Goal: Task Accomplishment & Management: Use online tool/utility

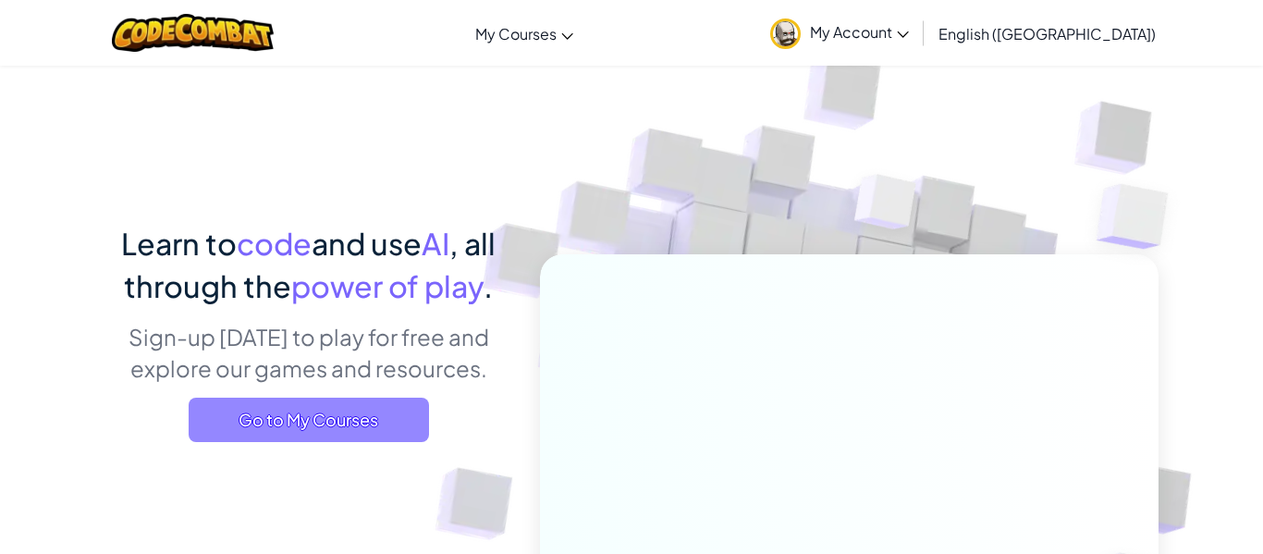
click at [287, 420] on span "Go to My Courses" at bounding box center [309, 419] width 240 height 44
click at [292, 416] on span "Go to My Courses" at bounding box center [309, 419] width 240 height 44
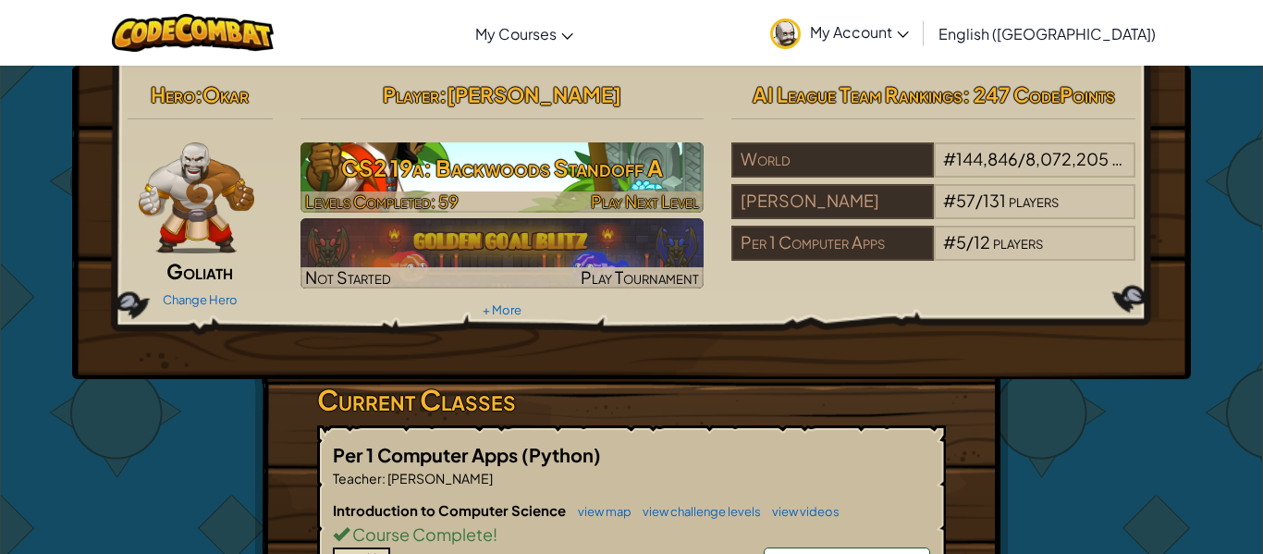
click at [591, 156] on h3 "CS2 19a: Backwoods Standoff A" at bounding box center [502, 168] width 404 height 42
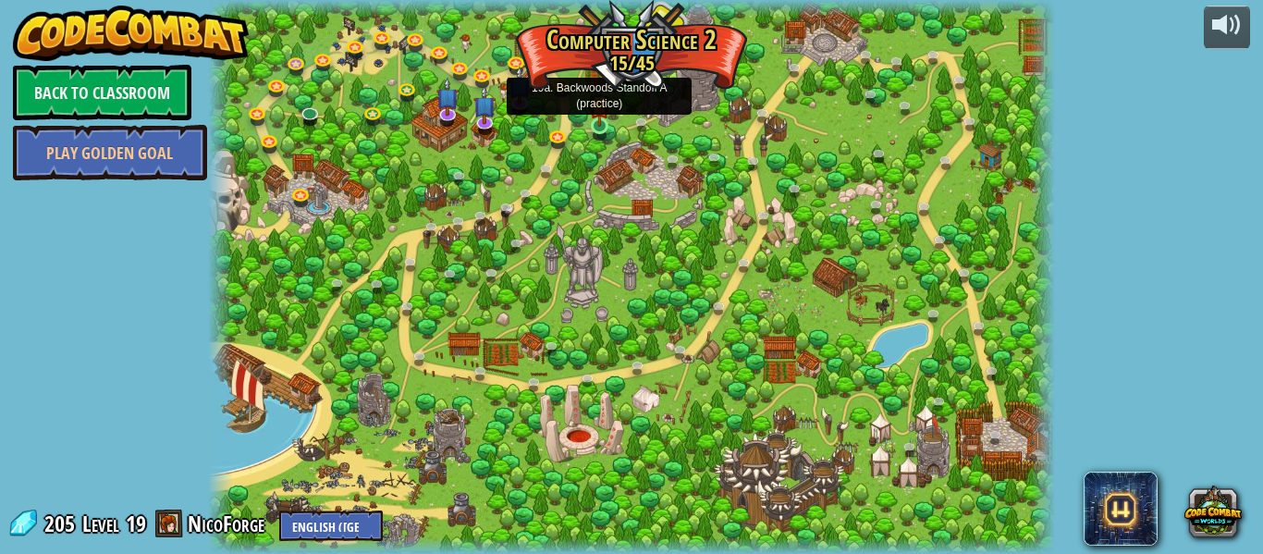
click at [605, 124] on img at bounding box center [599, 104] width 19 height 44
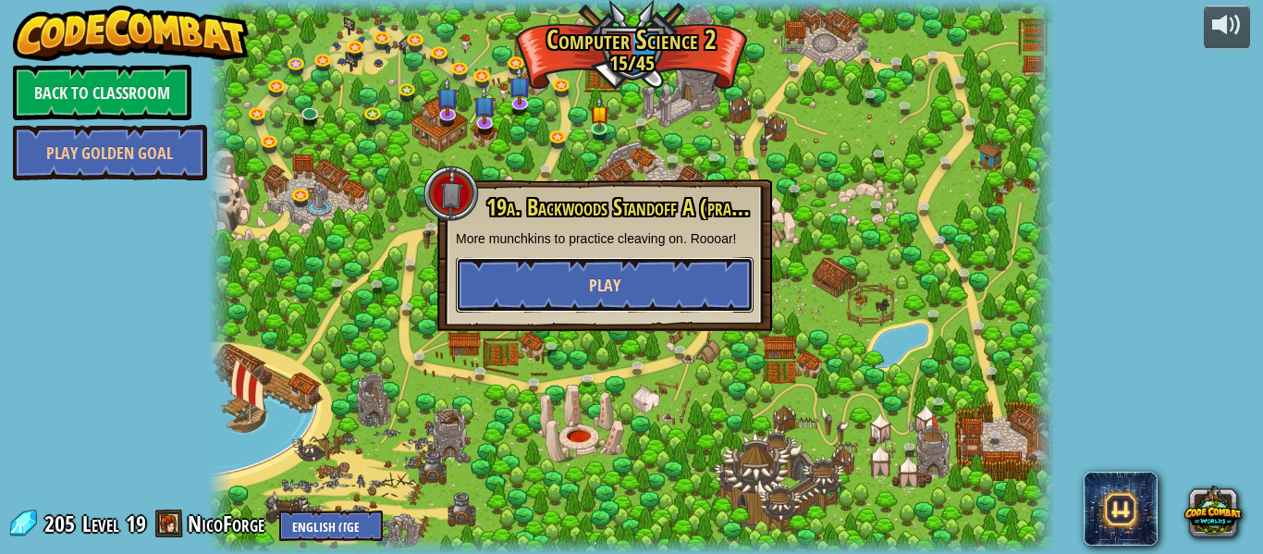
click at [577, 289] on button "Play" at bounding box center [605, 284] width 298 height 55
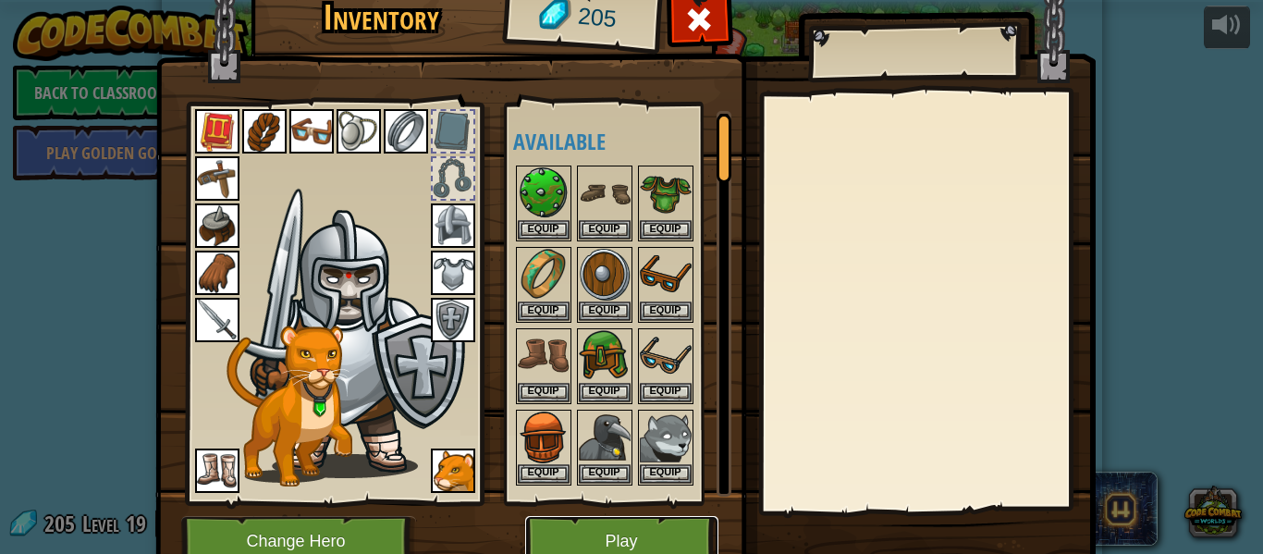
click at [599, 545] on button "Play" at bounding box center [621, 541] width 193 height 51
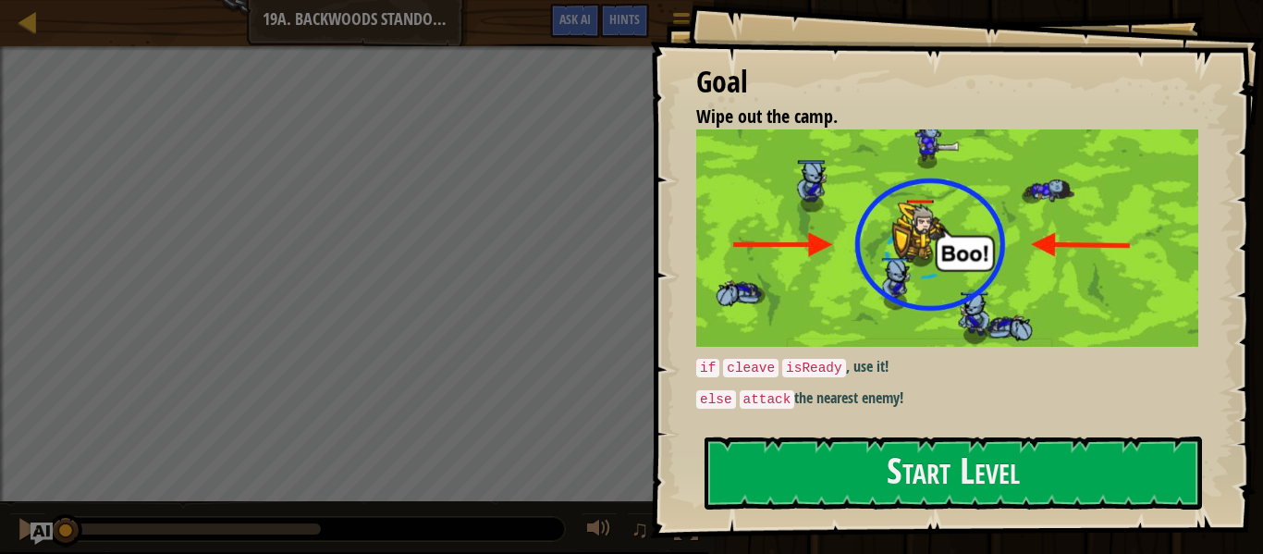
click at [871, 515] on div "Goal Wipe out the camp. if cleave isReady , use it! else attack the nearest ene…" at bounding box center [956, 269] width 613 height 538
click at [871, 401] on p "else attack the nearest enemy!" at bounding box center [947, 398] width 502 height 22
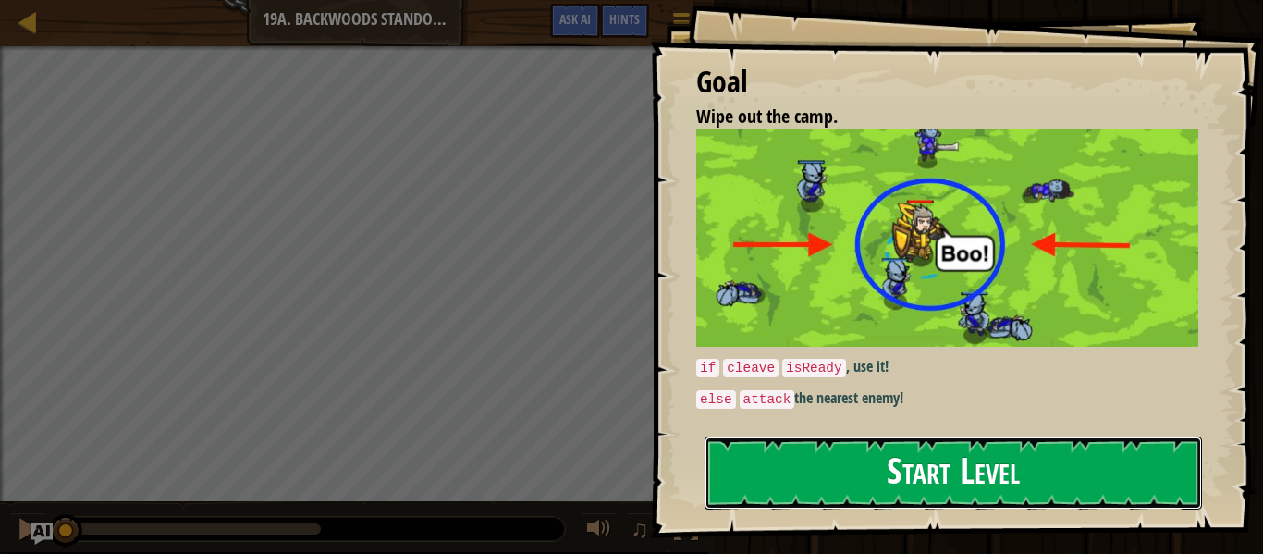
click at [850, 446] on button "Start Level" at bounding box center [952, 472] width 497 height 73
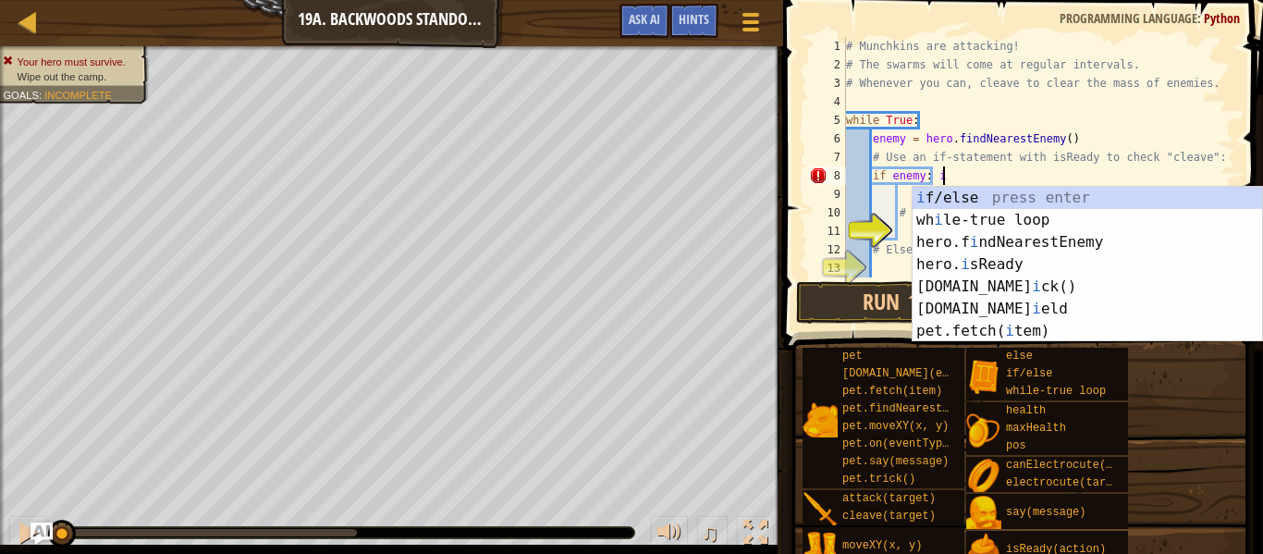
scroll to position [8, 14]
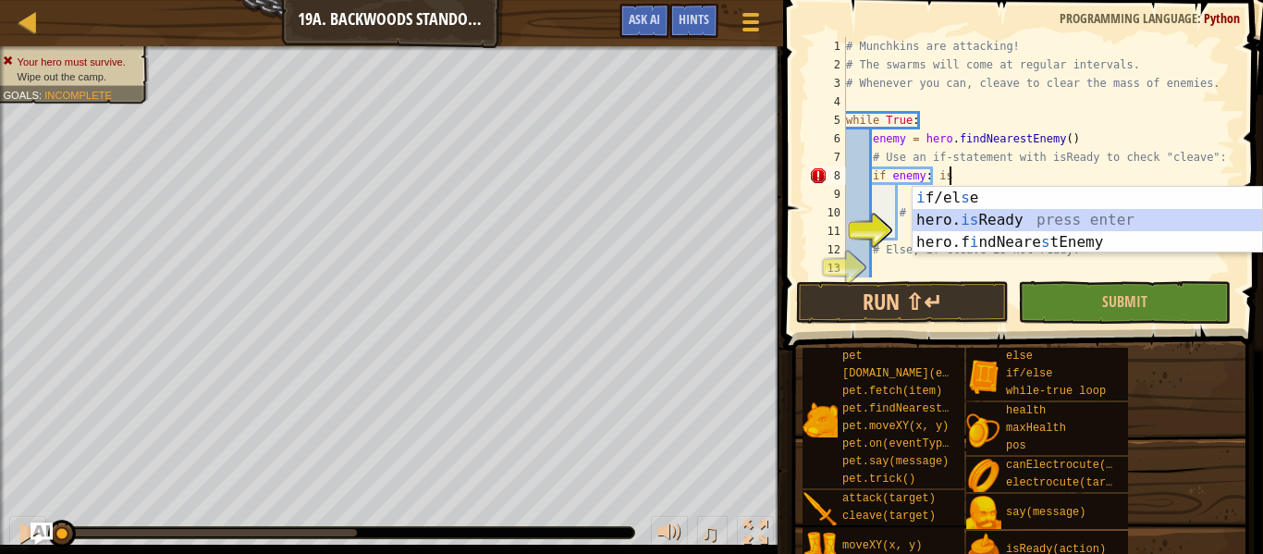
type textarea "if enemy: hero.isReady("cleave")"
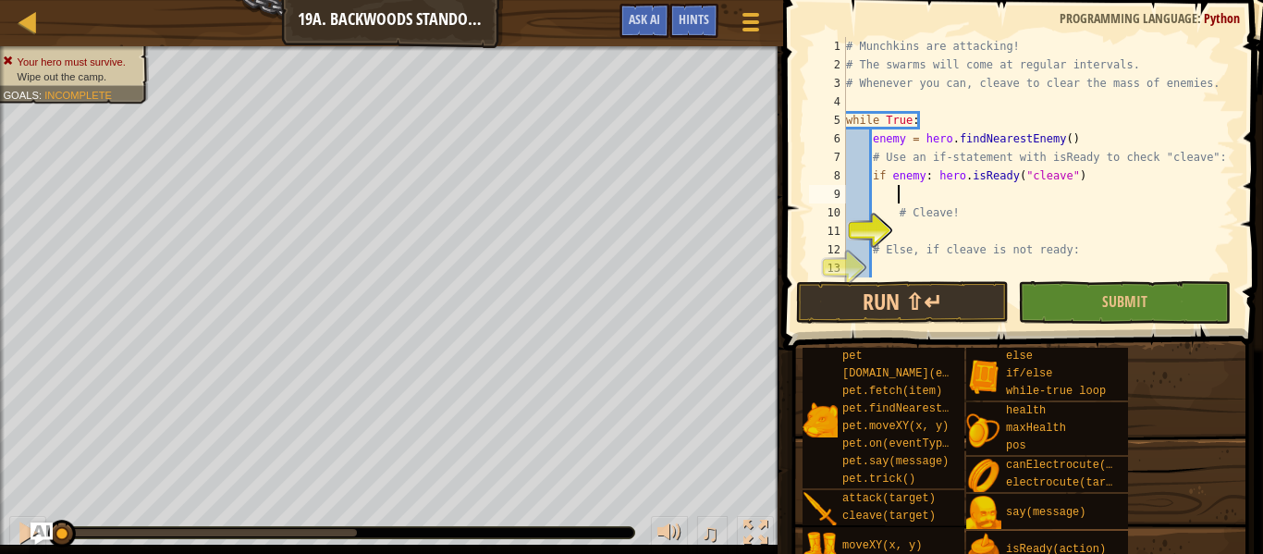
scroll to position [8, 6]
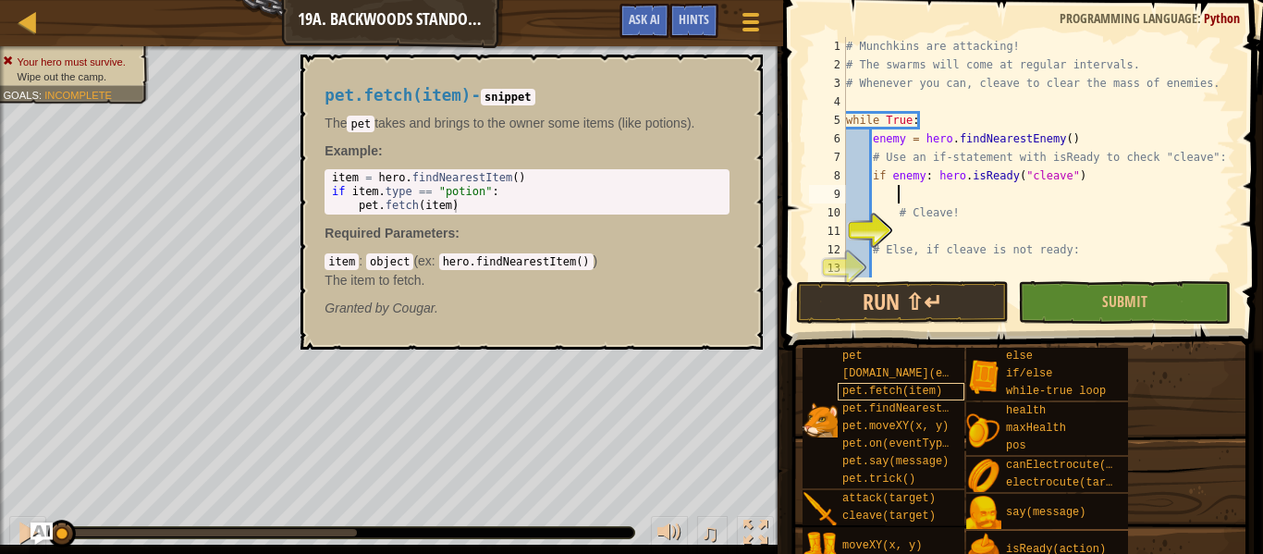
type textarea "# Cleave!"
type textarea "# Else, if cleave is not ready:"
type textarea "# Attack the nearest ogre."
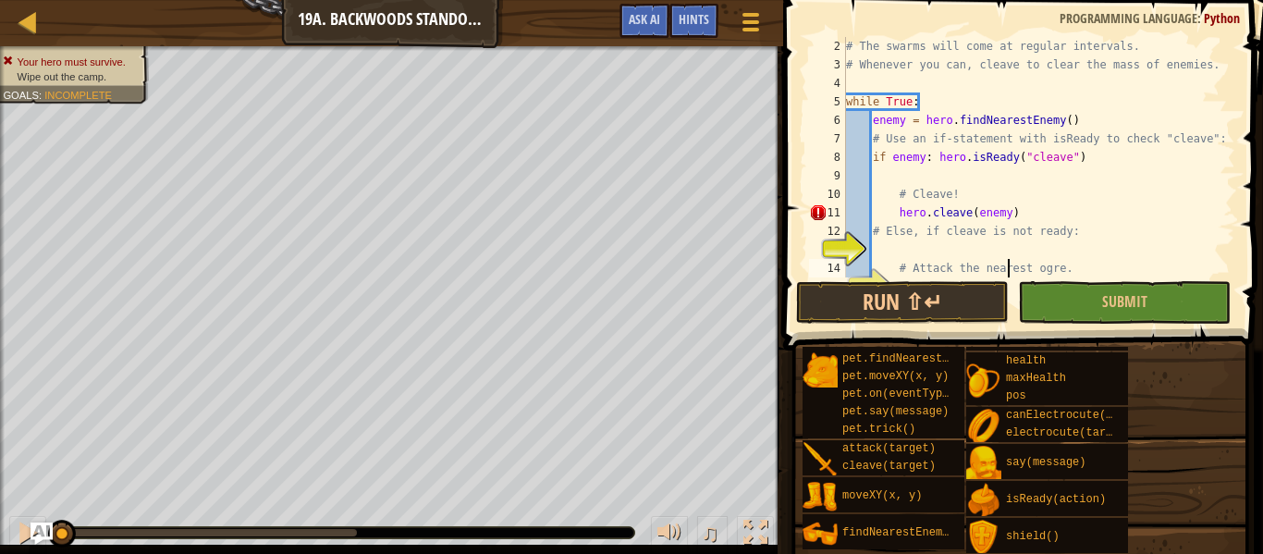
scroll to position [37, 0]
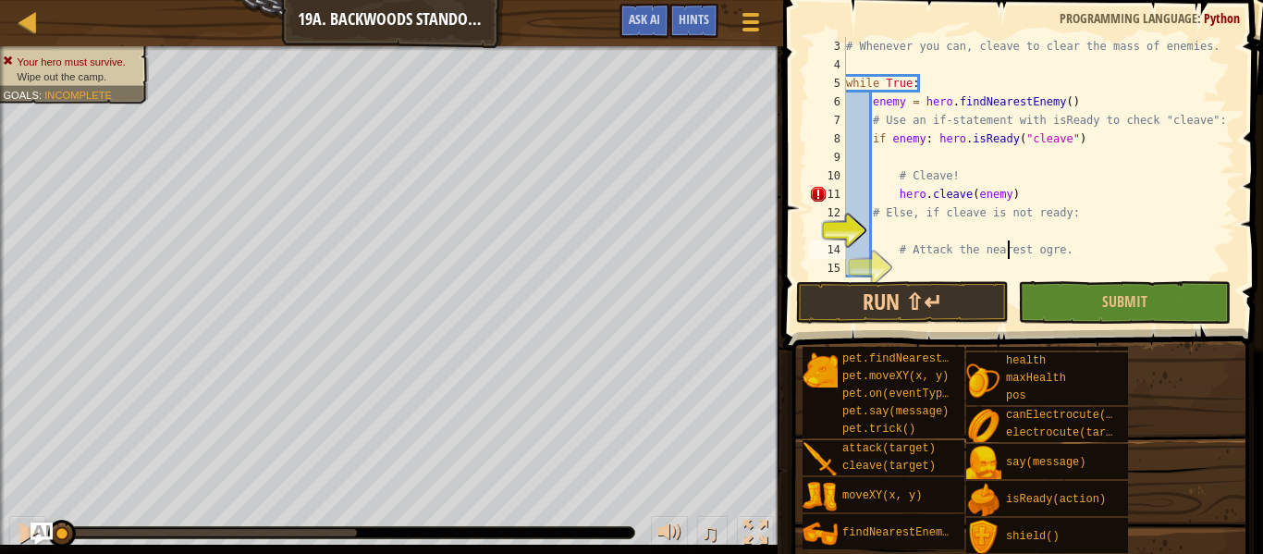
click at [987, 231] on div "# Whenever you can, cleave to clear the mass of enemies. while True : enemy = h…" at bounding box center [1038, 175] width 393 height 277
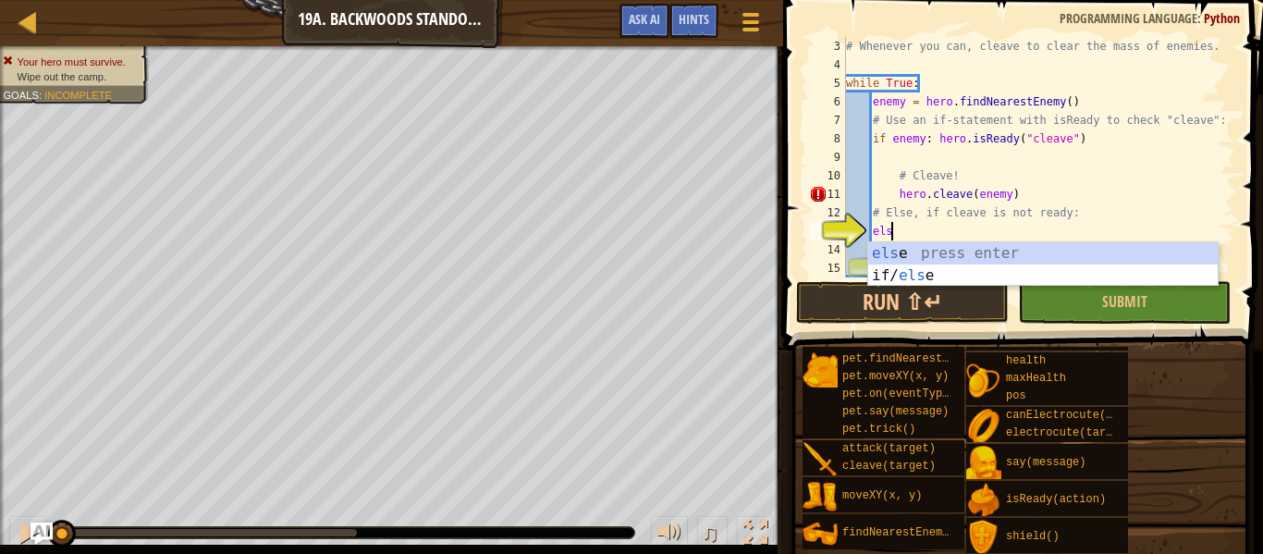
type textarea "else"
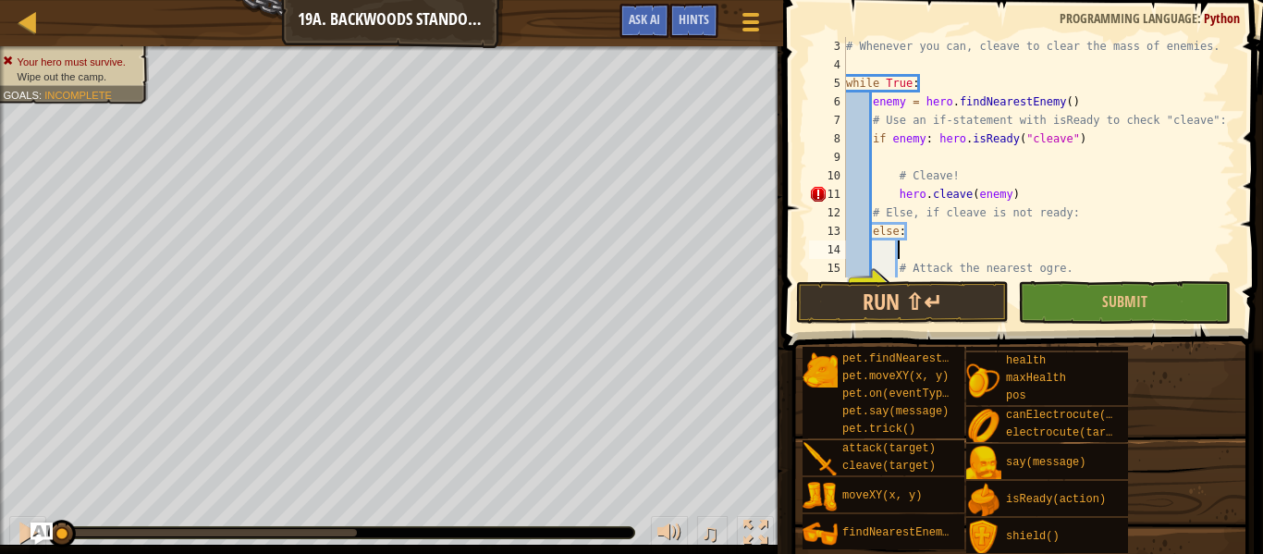
type textarea "# Attack the nearest ogre."
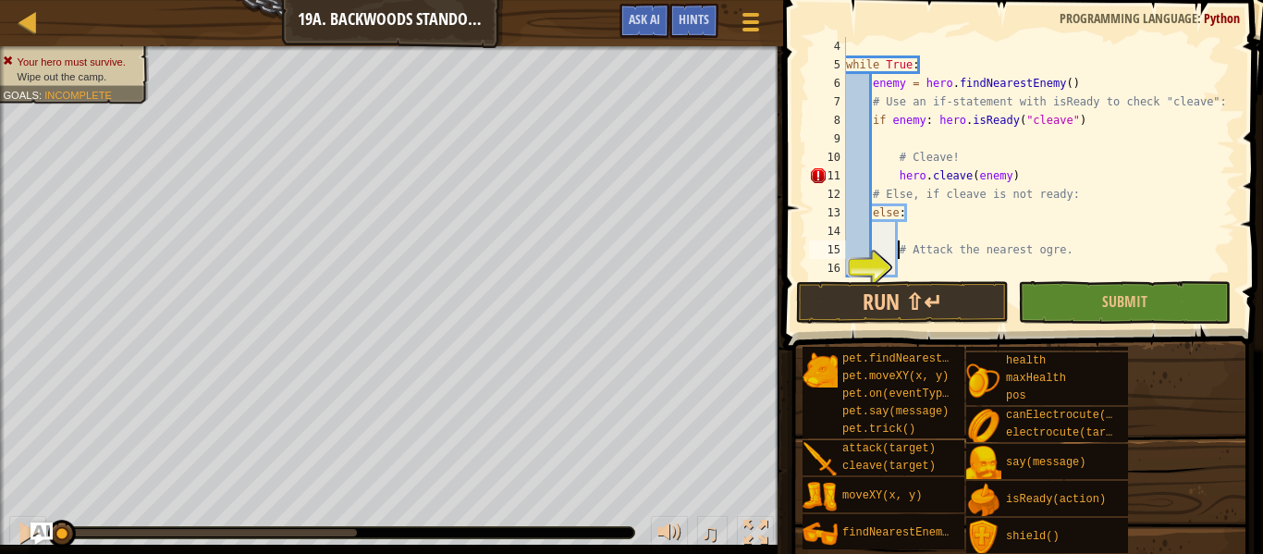
click at [927, 264] on div "while True : enemy = hero . findNearestEnemy ( ) # Use an if-statement with isR…" at bounding box center [1038, 175] width 393 height 277
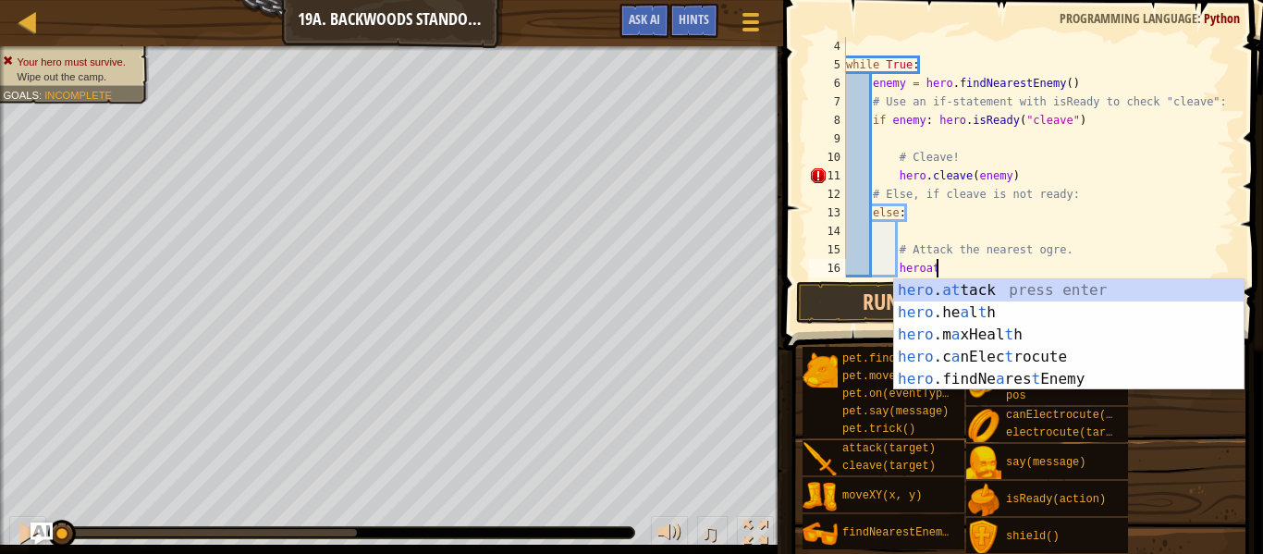
scroll to position [8, 12]
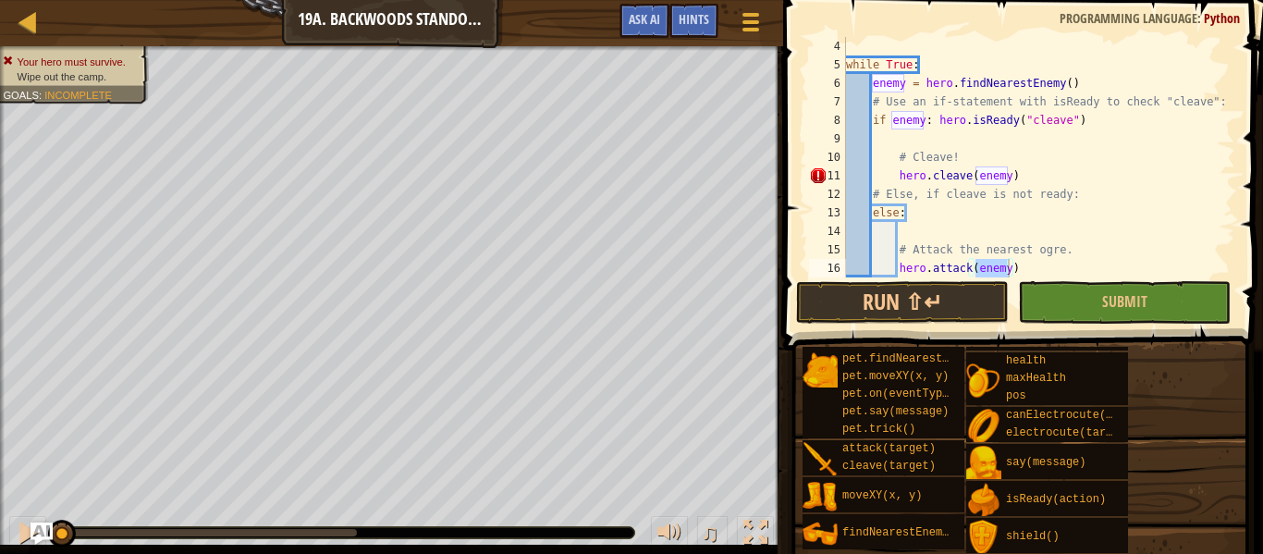
click at [1259, 193] on span at bounding box center [1024, 148] width 495 height 405
click at [1150, 294] on button "Submit" at bounding box center [1124, 302] width 213 height 43
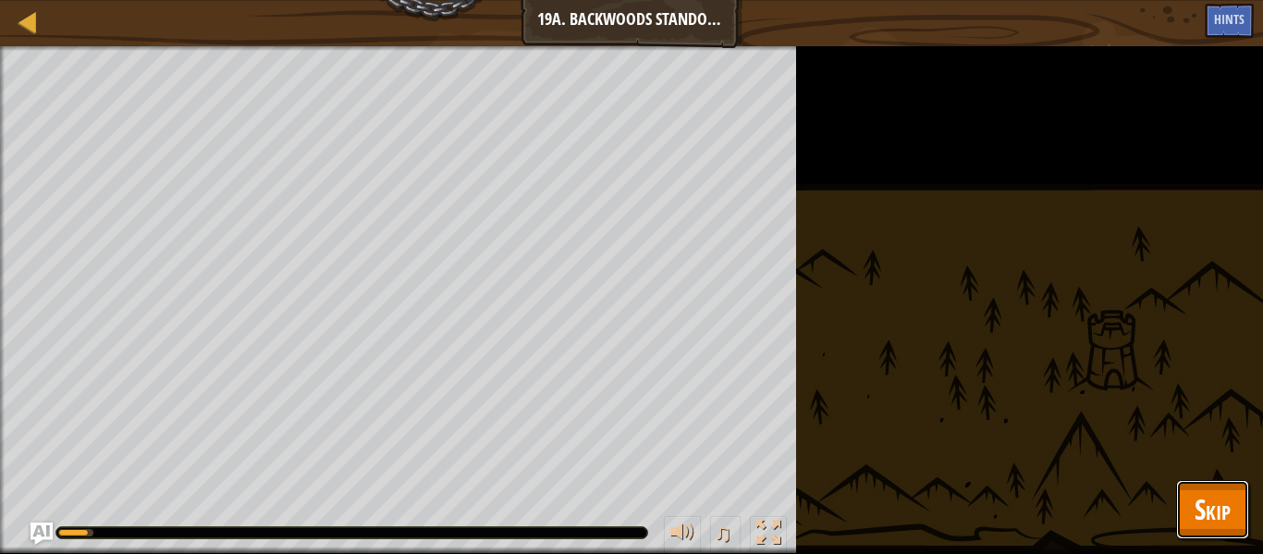
click at [1214, 508] on span "Skip" at bounding box center [1212, 509] width 36 height 38
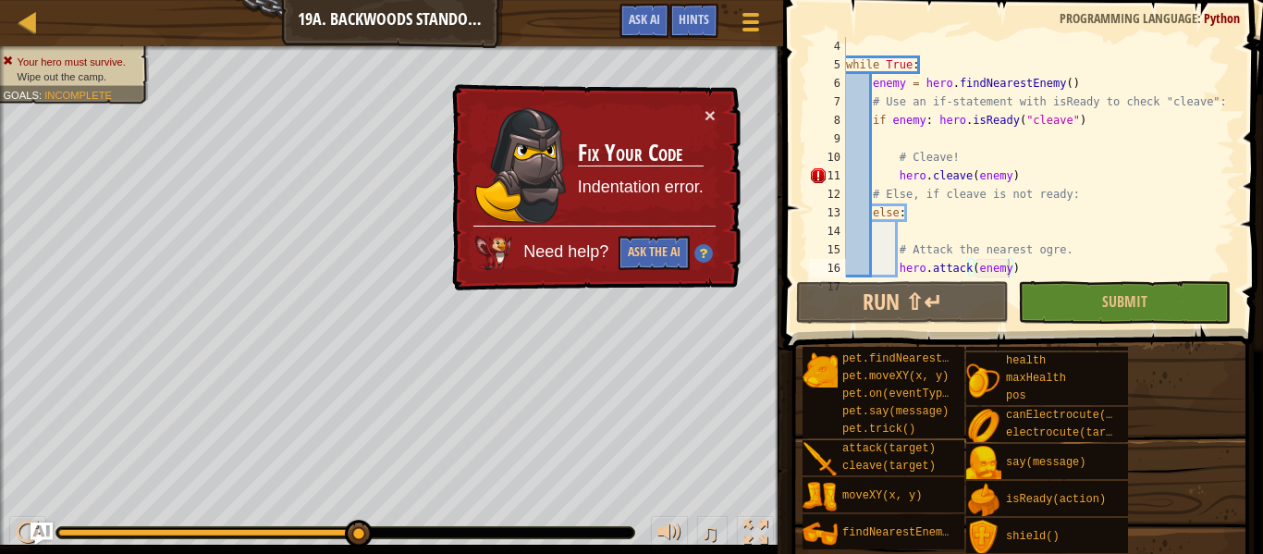
click at [1030, 182] on div "while True : enemy = hero . findNearestEnemy ( ) # Use an if-statement with isR…" at bounding box center [1038, 175] width 393 height 277
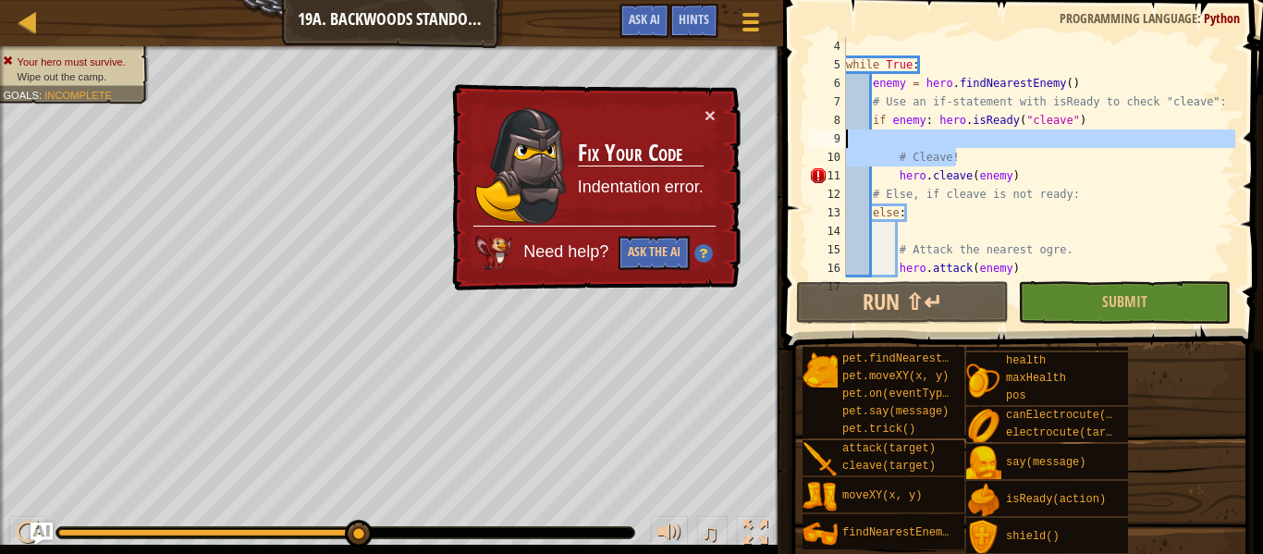
drag, startPoint x: 966, startPoint y: 163, endPoint x: 845, endPoint y: 132, distance: 124.9
click at [845, 132] on div "hero.cleave(enemy) 4 5 6 7 8 9 10 11 12 13 14 15 16 17 while True : enemy = her…" at bounding box center [1020, 157] width 430 height 240
type textarea "]"
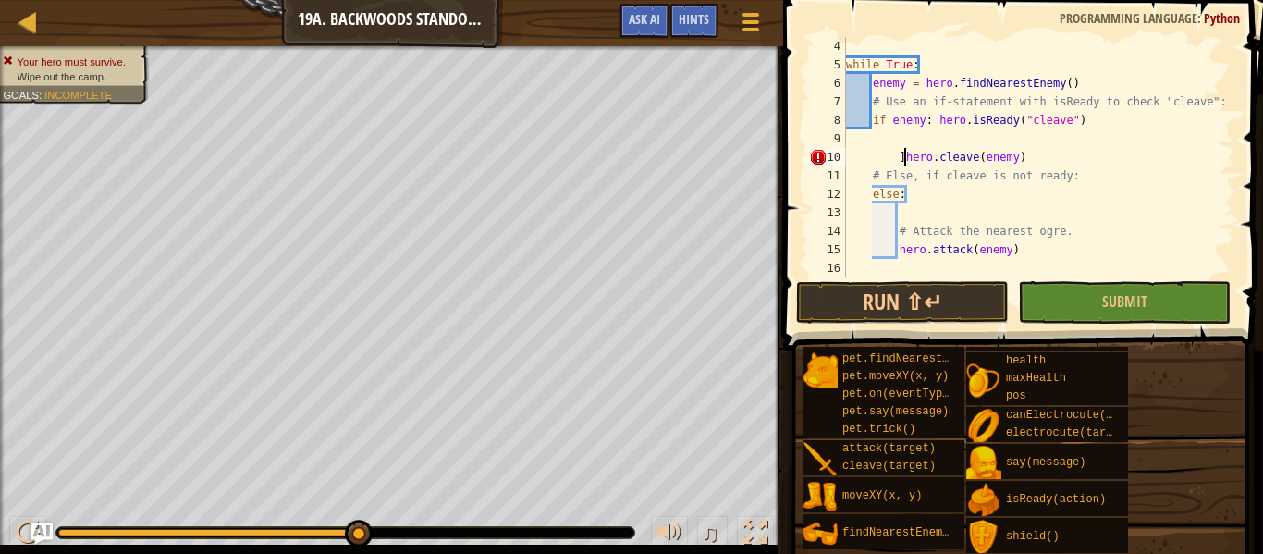
scroll to position [8, 9]
type textarea "hero.cleave(enemy)"
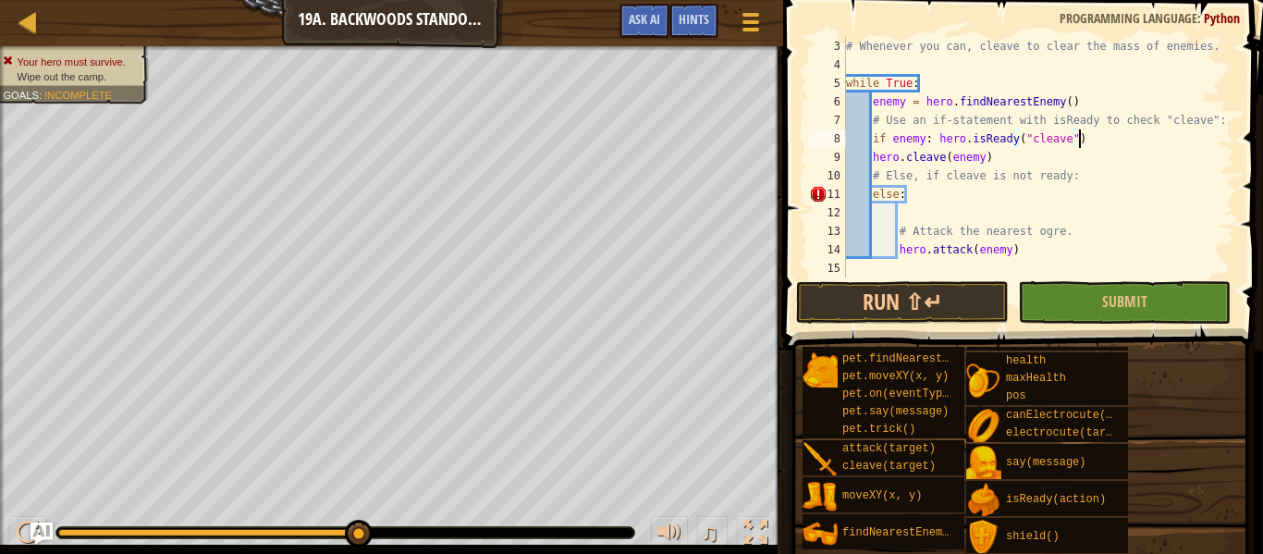
scroll to position [37, 0]
type textarea "#"
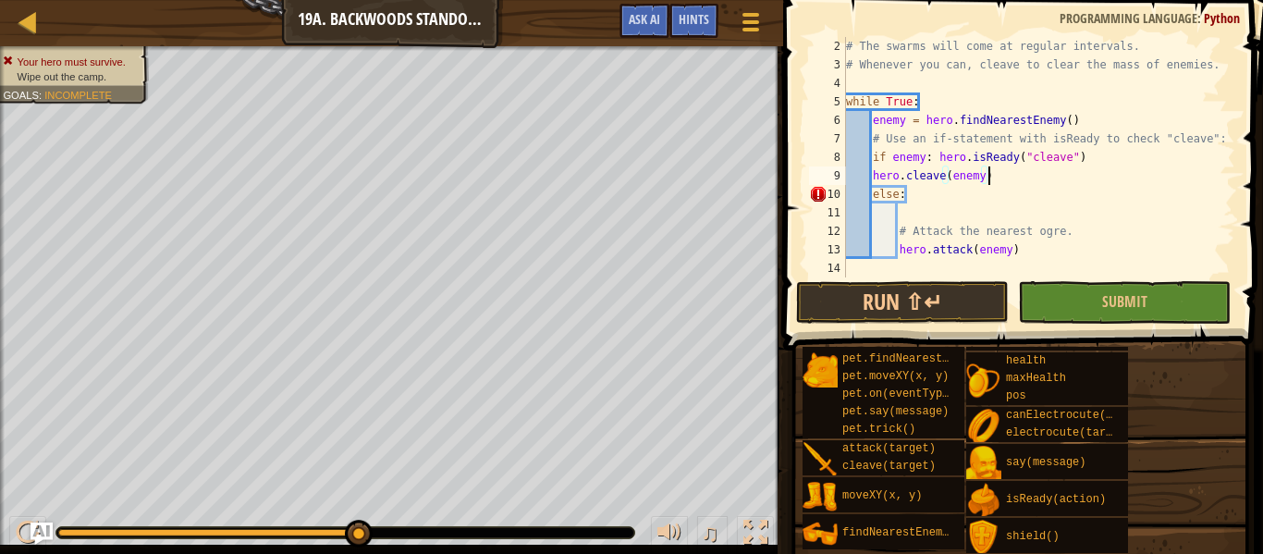
type textarea "else:"
type textarea "hero.attack(enemy)"
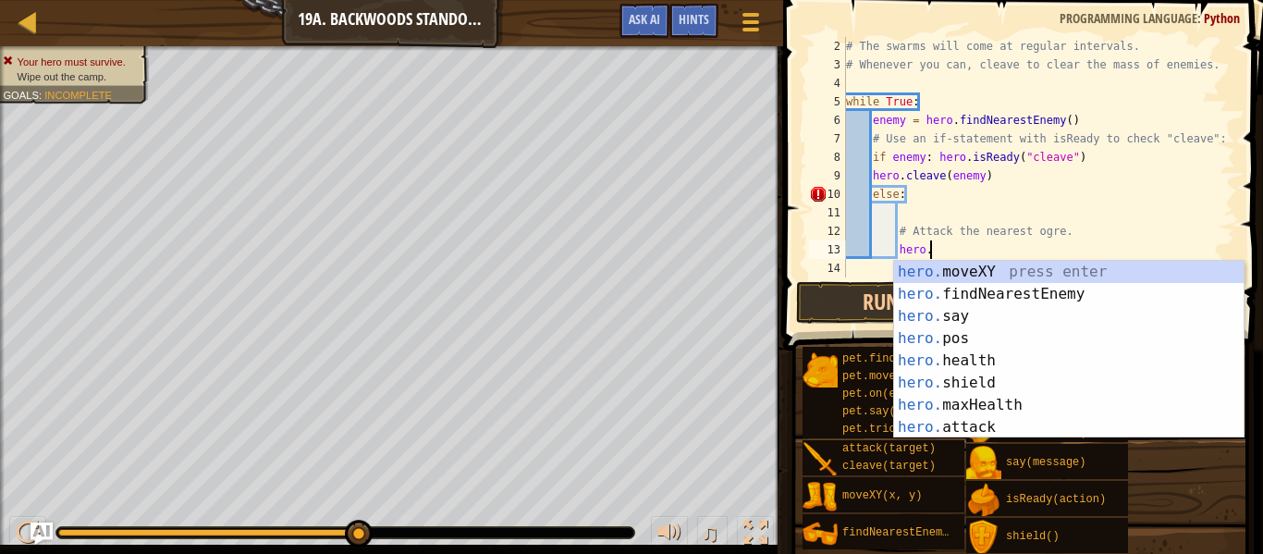
scroll to position [8, 12]
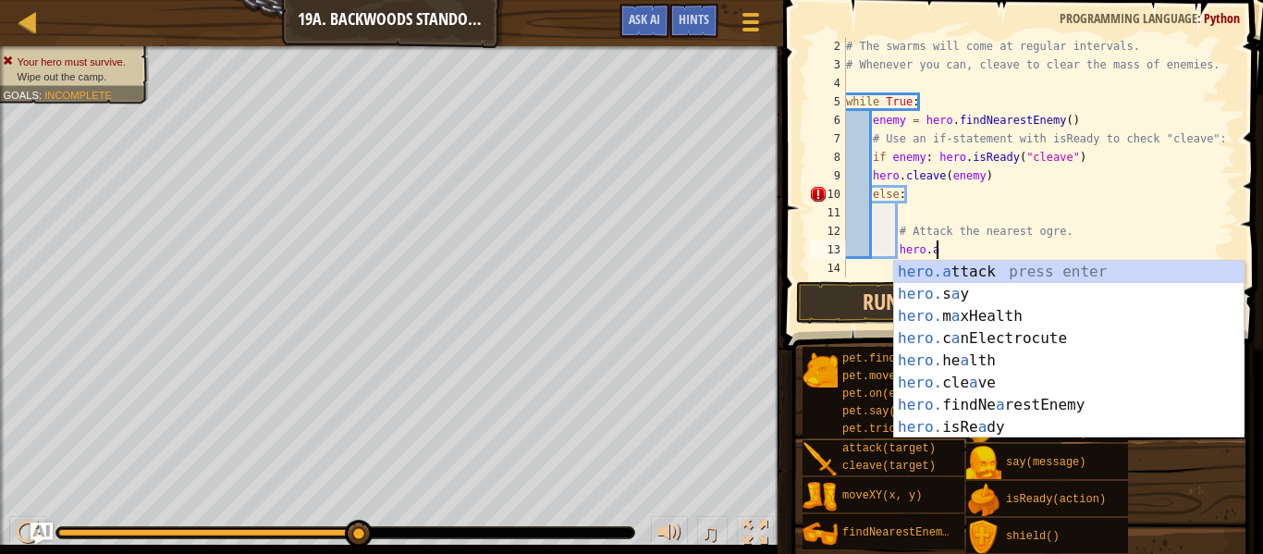
type textarea "hero.attack(enemy)"
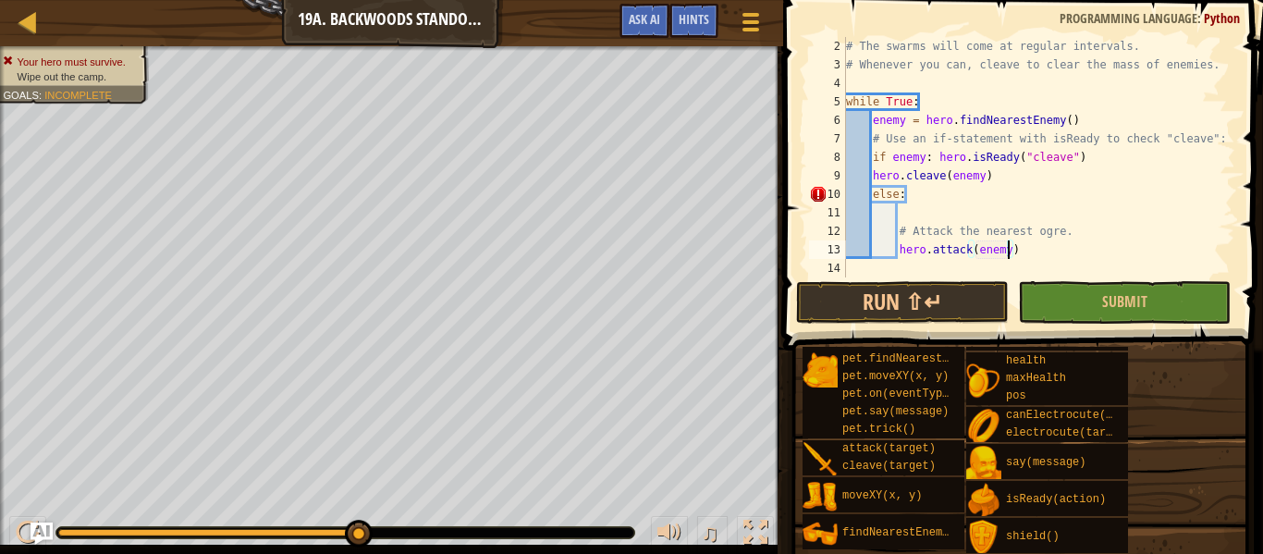
scroll to position [8, 0]
type textarea "#"
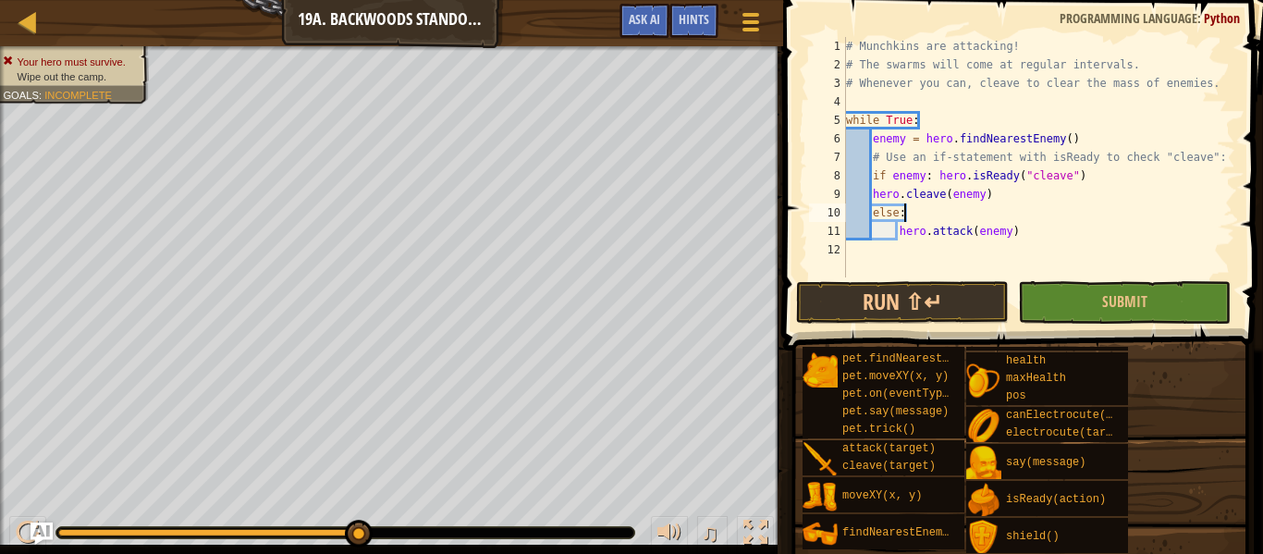
type textarea "else"
type textarea "hero.attack(enemy)"
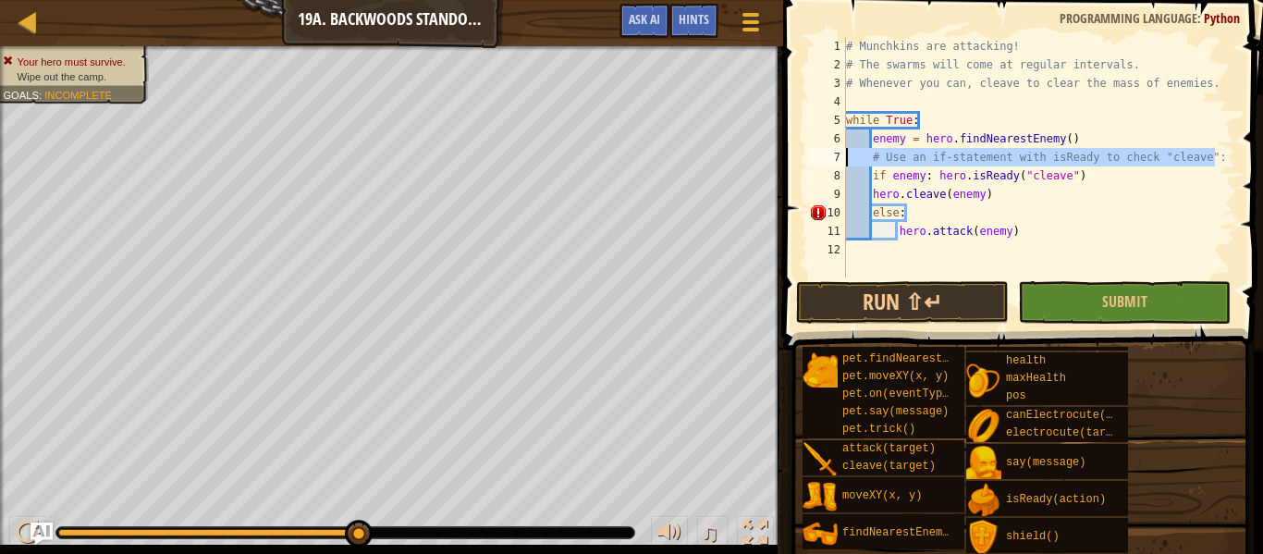
drag, startPoint x: 1217, startPoint y: 159, endPoint x: 825, endPoint y: 154, distance: 392.0
click at [825, 154] on div "if enemy: hero.isReady("cleave") 1 2 3 4 5 6 7 8 9 10 11 12 # Munchkins are att…" at bounding box center [1020, 157] width 430 height 240
type textarea "# Use an if-statement with isReady to check "cleave":"
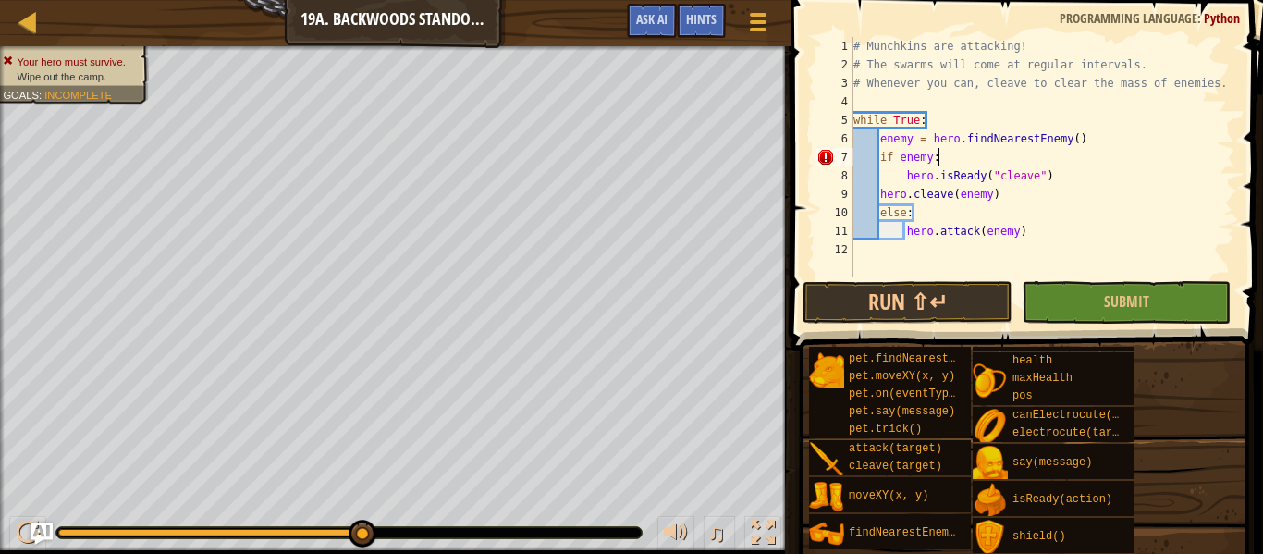
scroll to position [8, 12]
click at [1084, 293] on button "Submit" at bounding box center [1125, 302] width 209 height 43
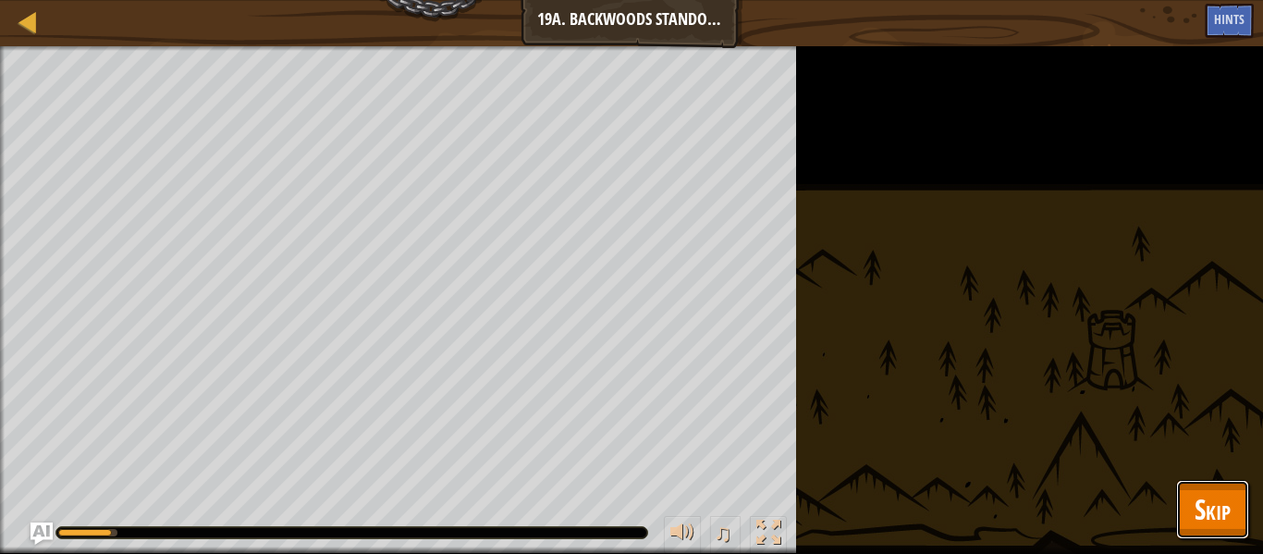
click at [1223, 512] on span "Skip" at bounding box center [1212, 509] width 36 height 38
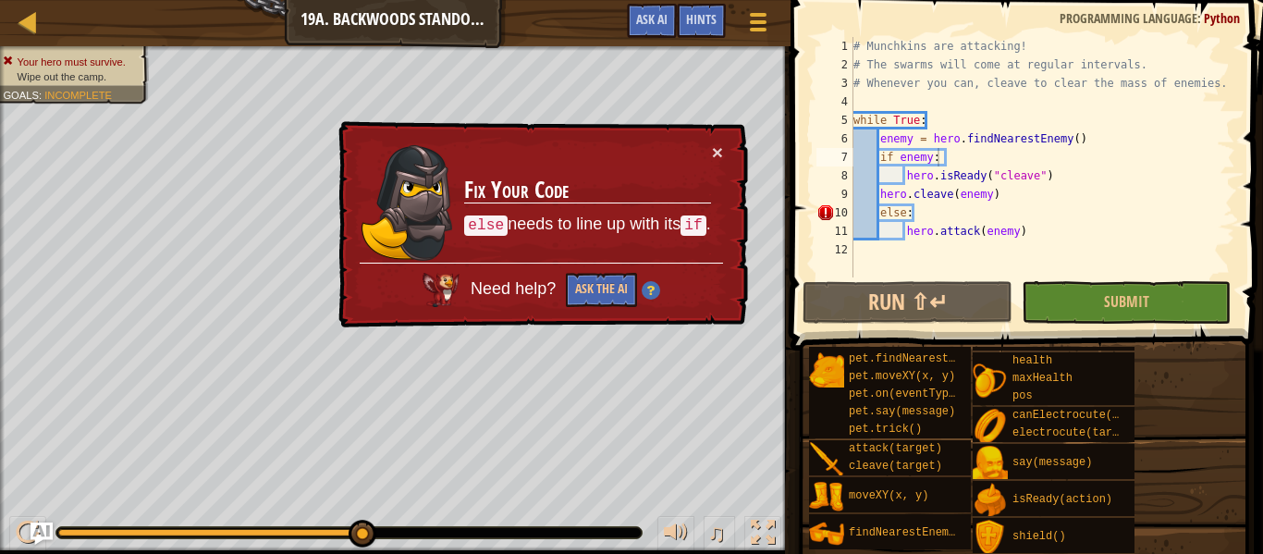
click at [879, 215] on div "# Munchkins are attacking! # The swarms will come at regular intervals. # Whene…" at bounding box center [1041, 175] width 385 height 277
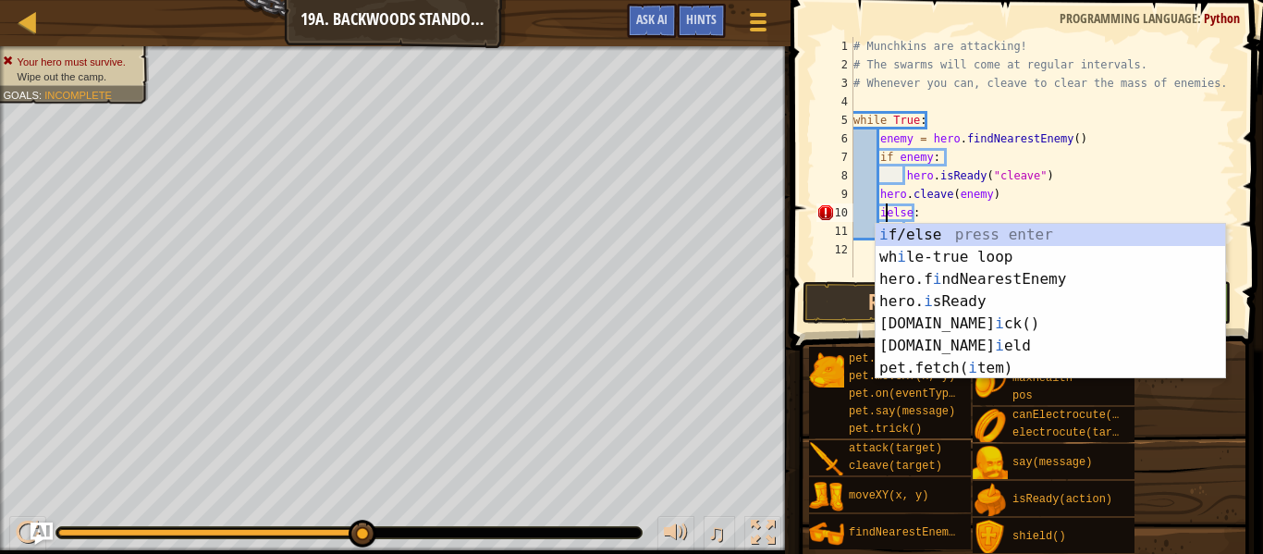
scroll to position [8, 6]
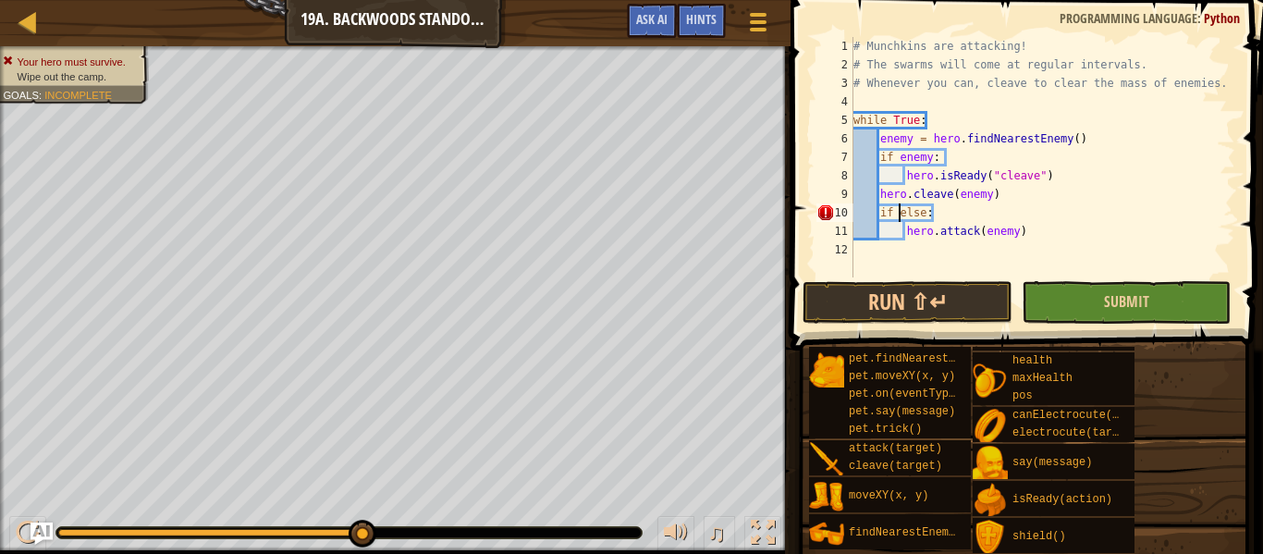
type textarea "if else:"
click at [1149, 312] on button "Submit" at bounding box center [1125, 302] width 209 height 43
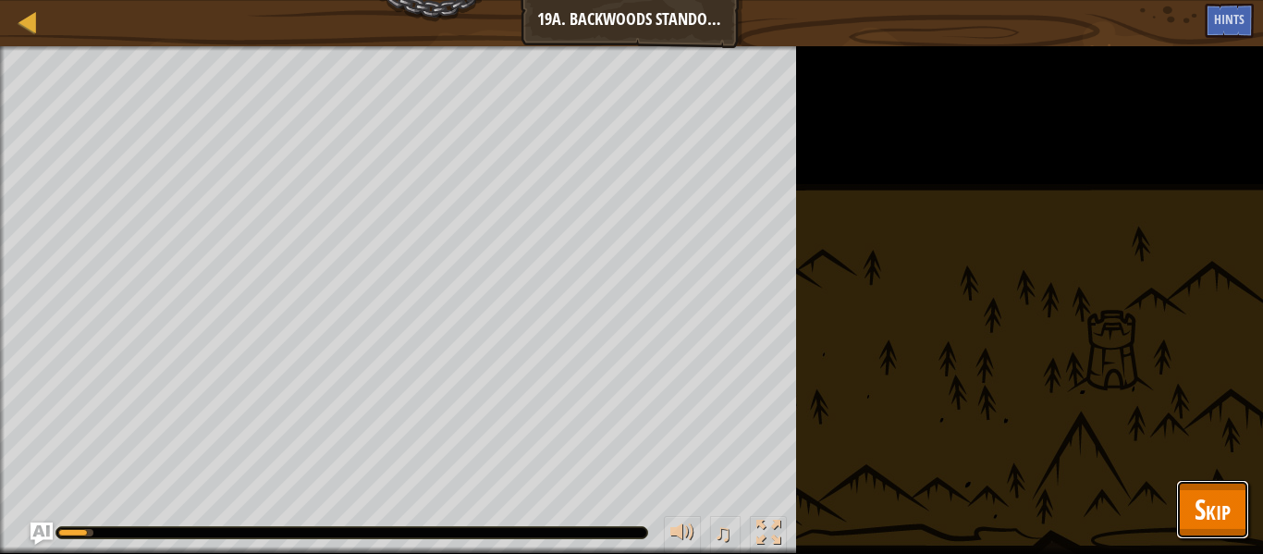
click at [1223, 504] on span "Skip" at bounding box center [1212, 509] width 36 height 38
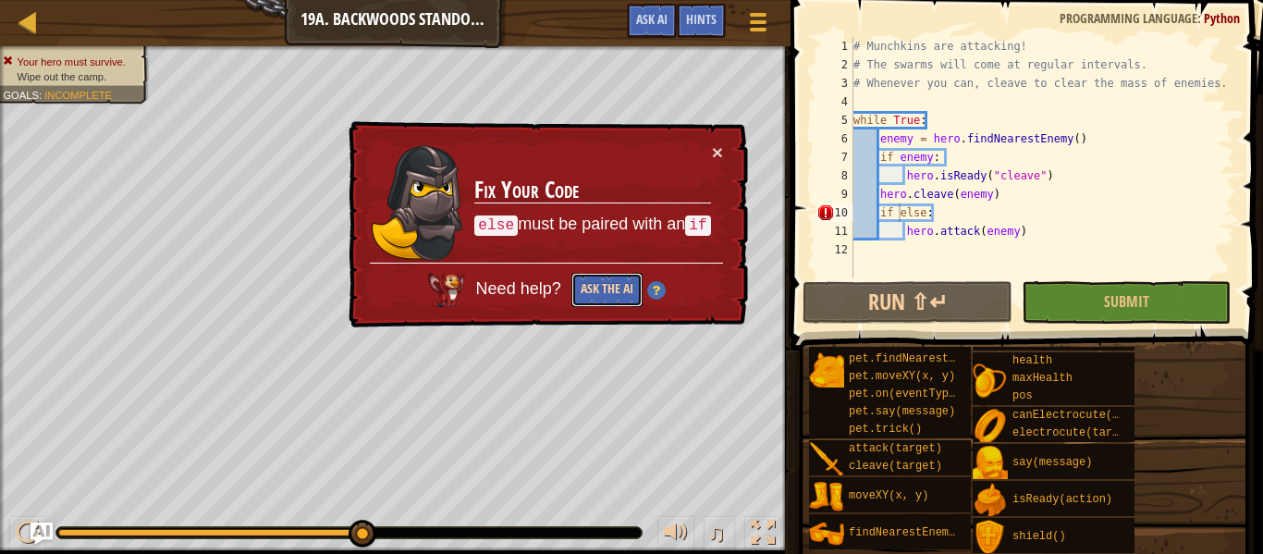
click at [597, 299] on button "Ask the AI" at bounding box center [606, 290] width 71 height 34
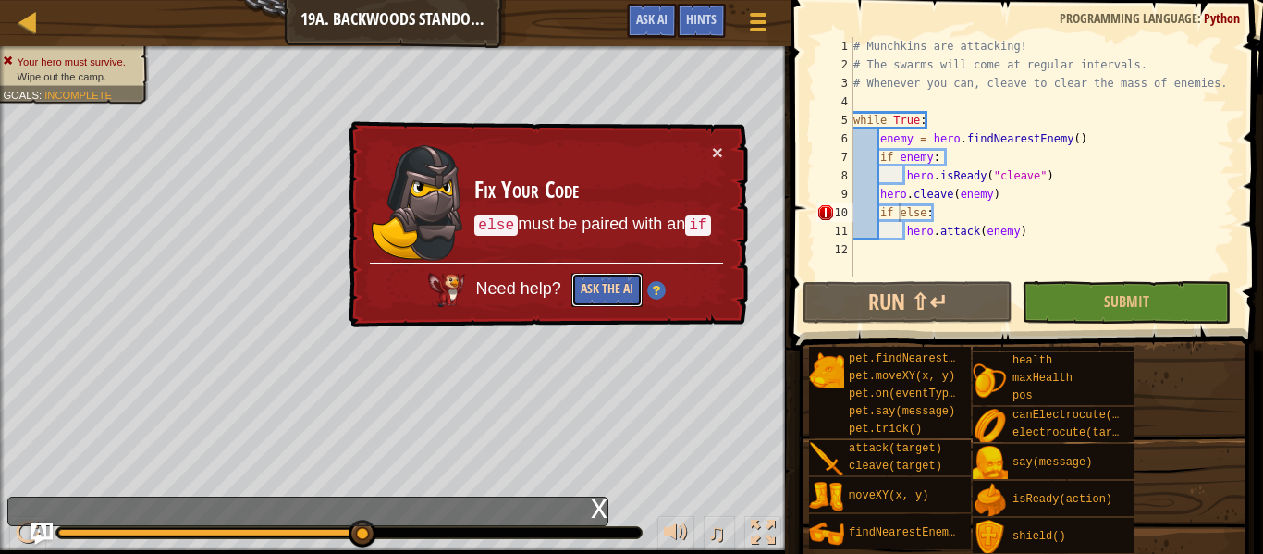
click at [608, 286] on button "Ask the AI" at bounding box center [606, 290] width 71 height 34
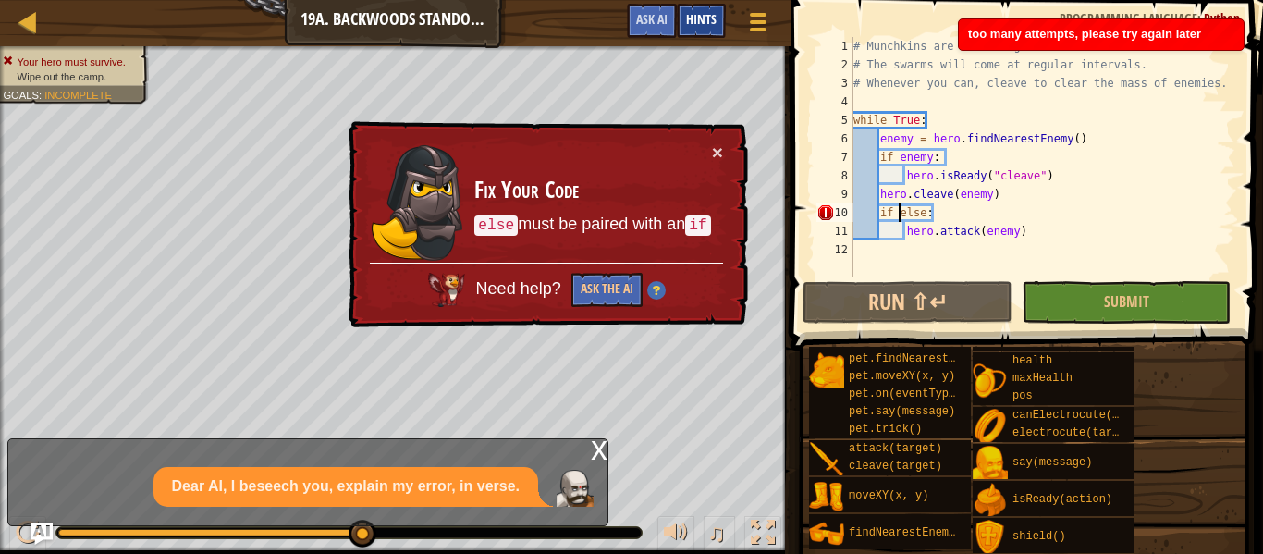
click at [697, 23] on span "Hints" at bounding box center [701, 19] width 31 height 18
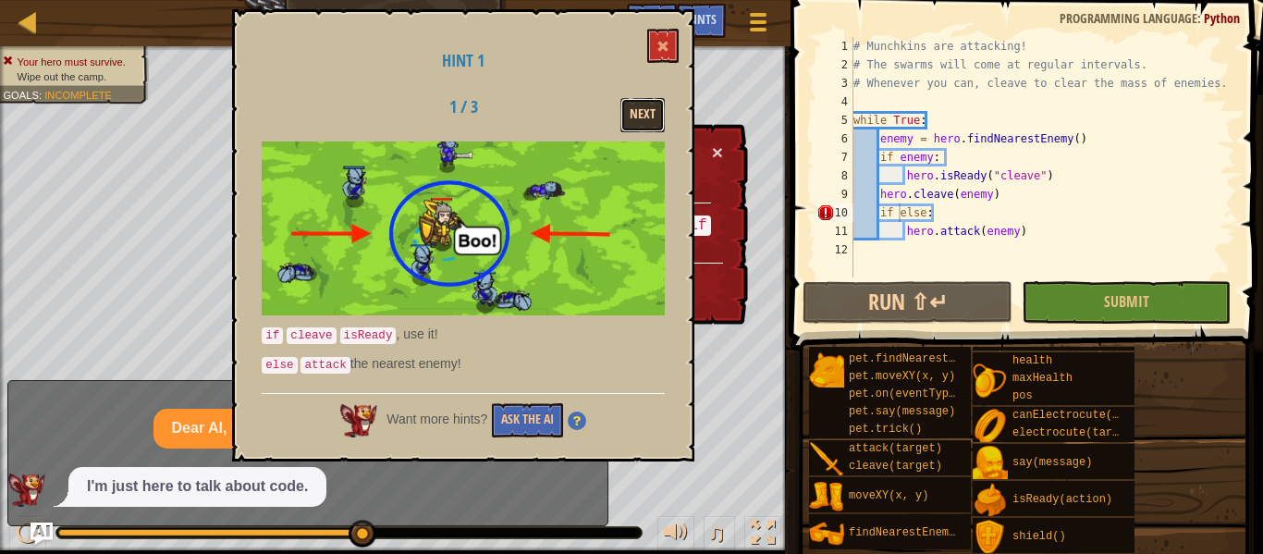
click at [635, 110] on button "Next" at bounding box center [642, 115] width 44 height 34
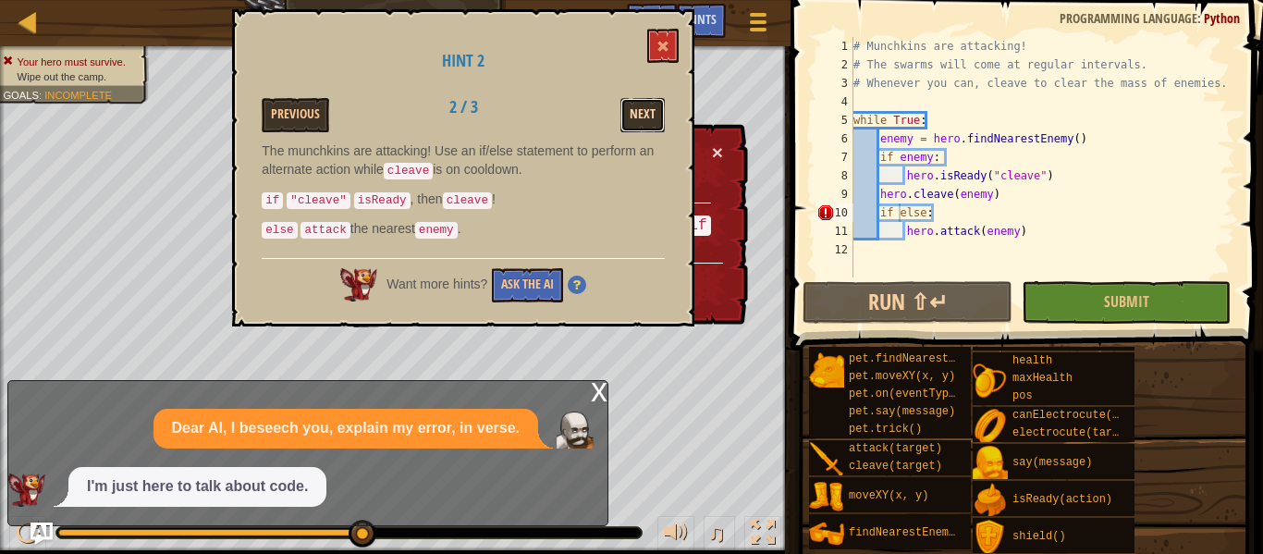
click at [633, 109] on button "Next" at bounding box center [642, 115] width 44 height 34
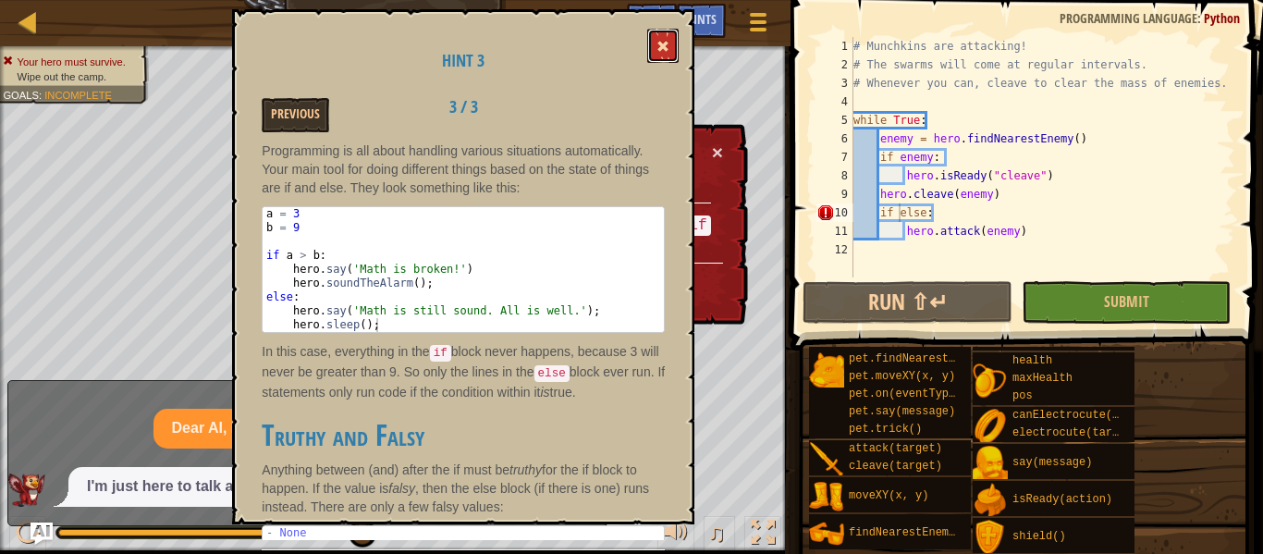
click at [666, 54] on button at bounding box center [662, 46] width 31 height 34
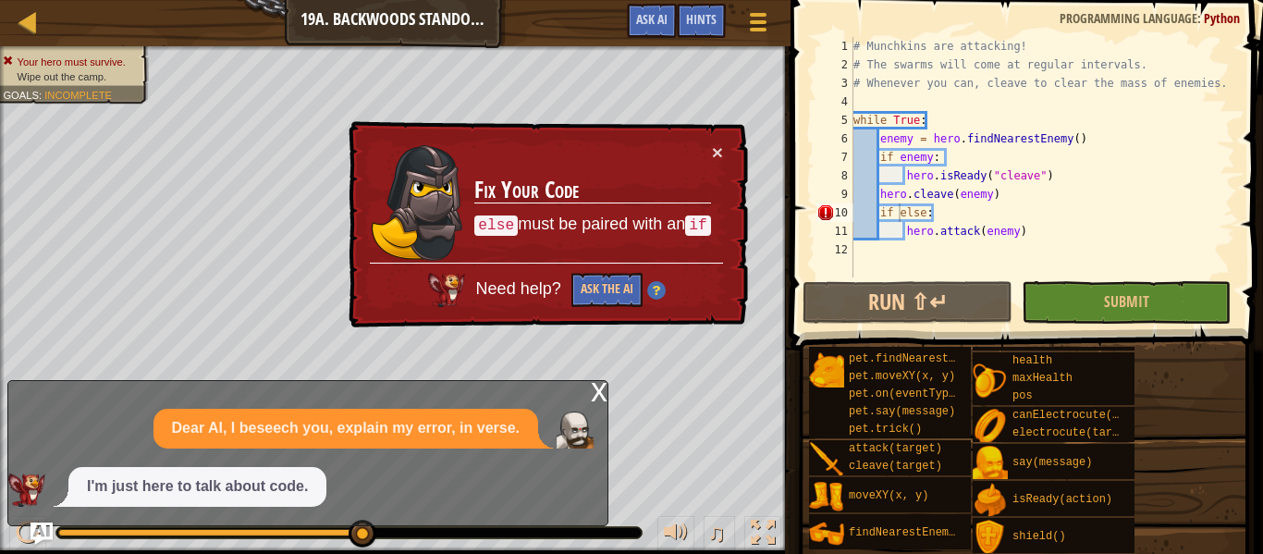
click at [420, 435] on p "Dear AI, I beseech you, explain my error, in verse." at bounding box center [346, 428] width 348 height 21
click at [594, 389] on div "x" at bounding box center [599, 390] width 17 height 18
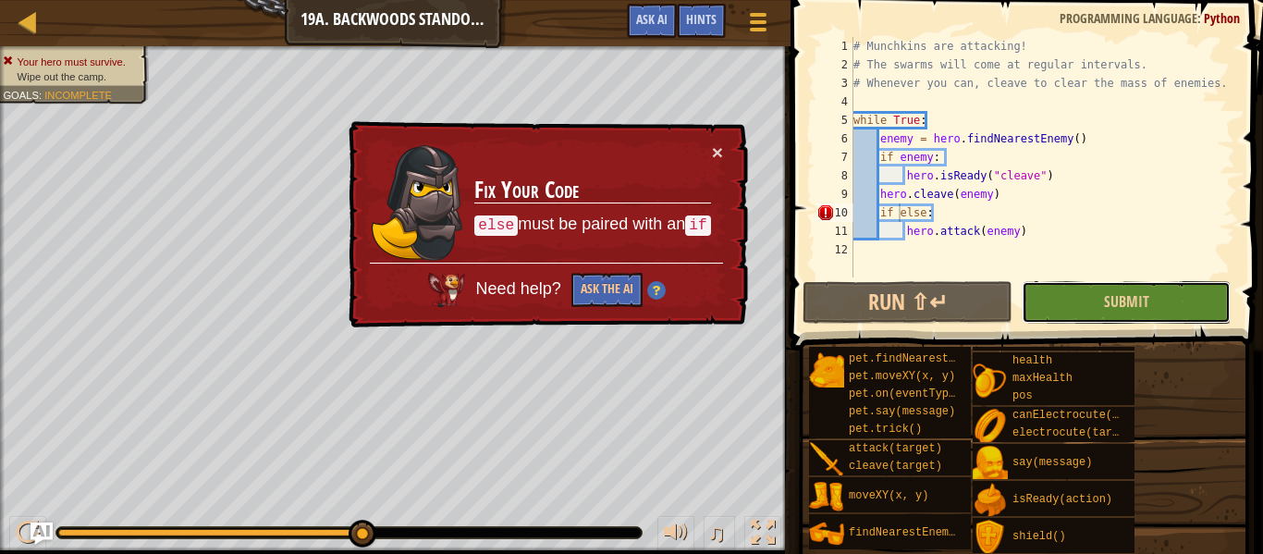
click at [1026, 310] on button "Submit" at bounding box center [1125, 302] width 209 height 43
click at [898, 211] on div "# Munchkins are attacking! # The swarms will come at regular intervals. # Whene…" at bounding box center [1041, 175] width 385 height 277
